Goal: Ask a question: Seek information or help from site administrators or community

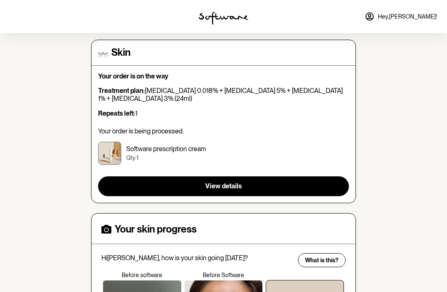
scroll to position [69, 0]
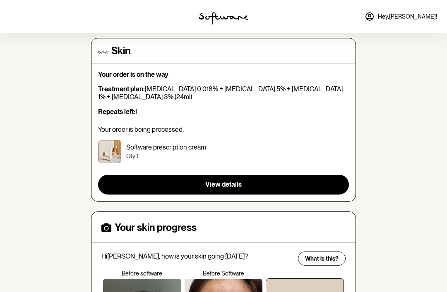
click at [165, 186] on button "View details" at bounding box center [223, 185] width 251 height 20
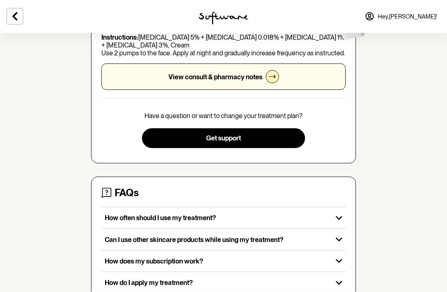
scroll to position [166, 0]
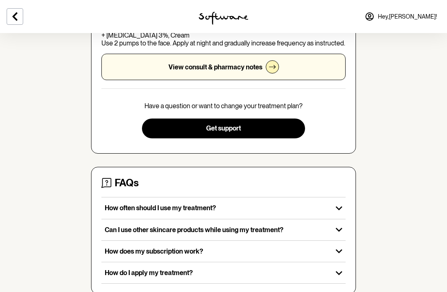
click at [177, 125] on button "Get support" at bounding box center [223, 129] width 163 height 20
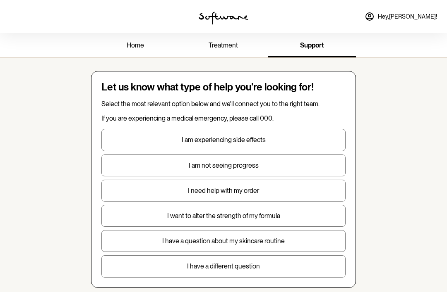
click at [418, 18] on span "Hey, [PERSON_NAME] !" at bounding box center [407, 16] width 59 height 7
